Goal: Task Accomplishment & Management: Manage account settings

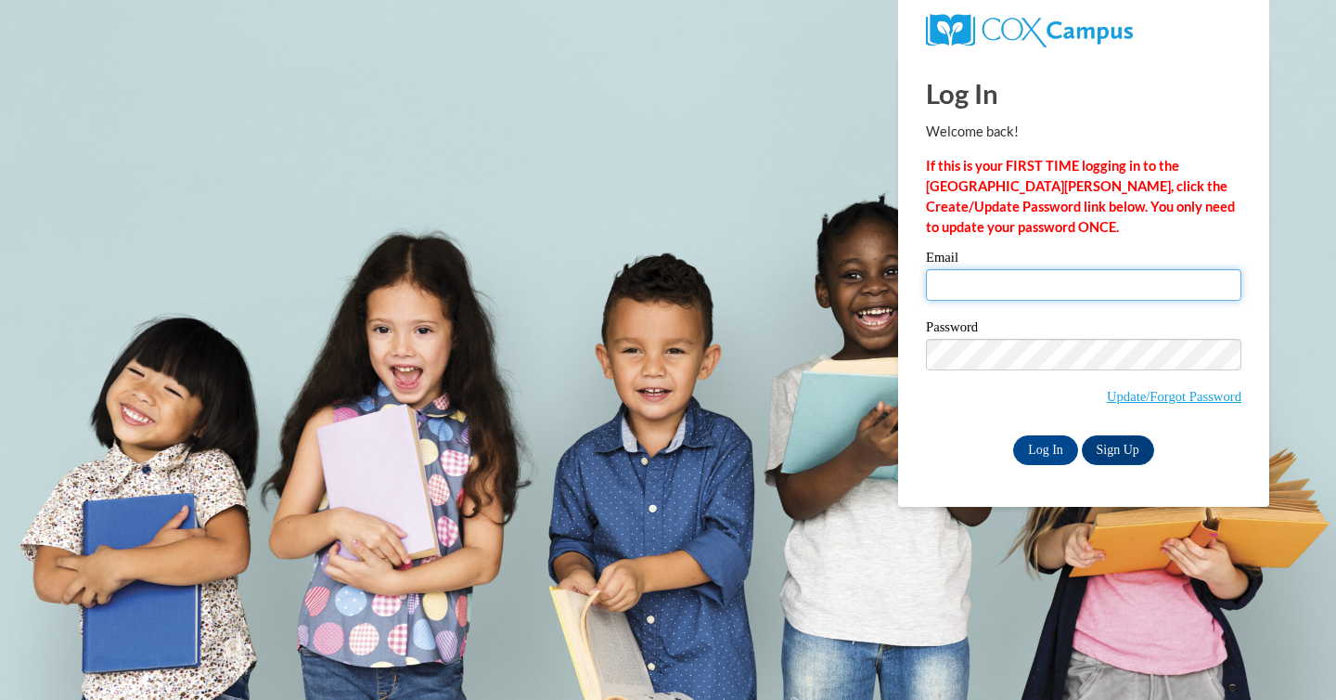
click at [1051, 280] on input "Email" at bounding box center [1083, 285] width 315 height 32
type input "[PERSON_NAME][EMAIL_ADDRESS][PERSON_NAME][PERSON_NAME][DOMAIN_NAME]"
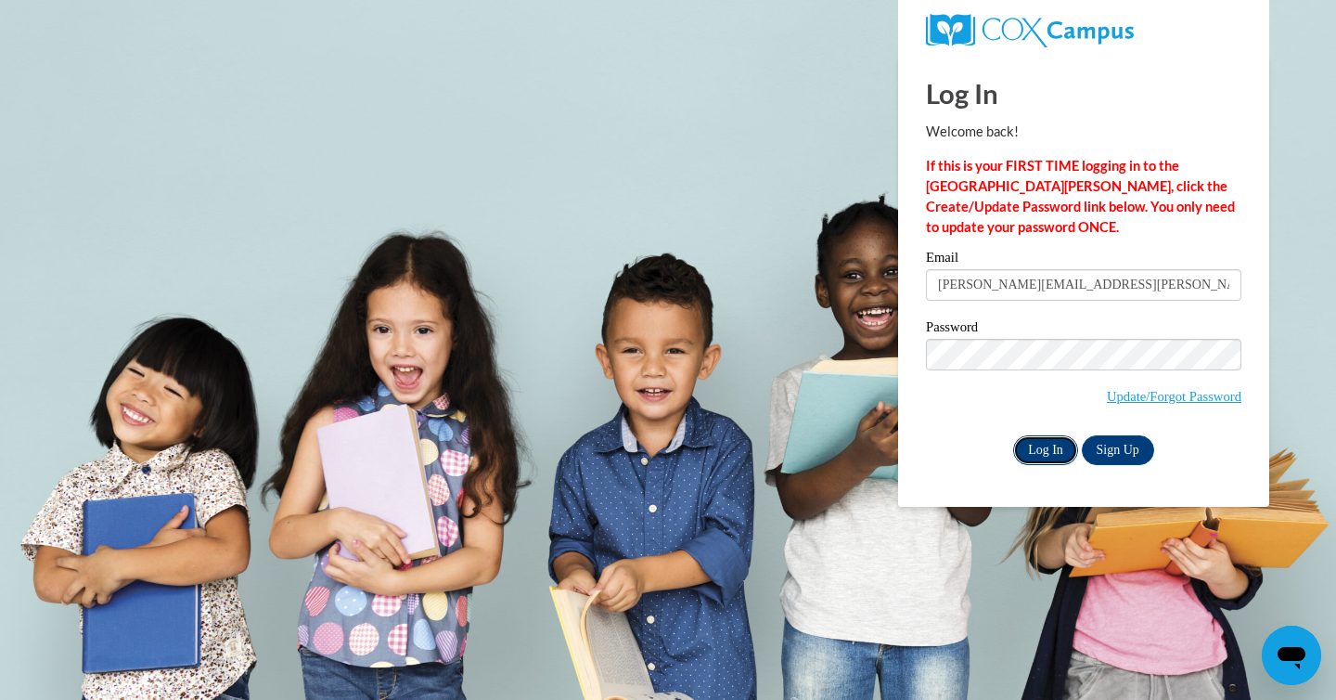
click at [1054, 450] on input "Log In" at bounding box center [1045, 450] width 65 height 30
